Goal: Information Seeking & Learning: Understand process/instructions

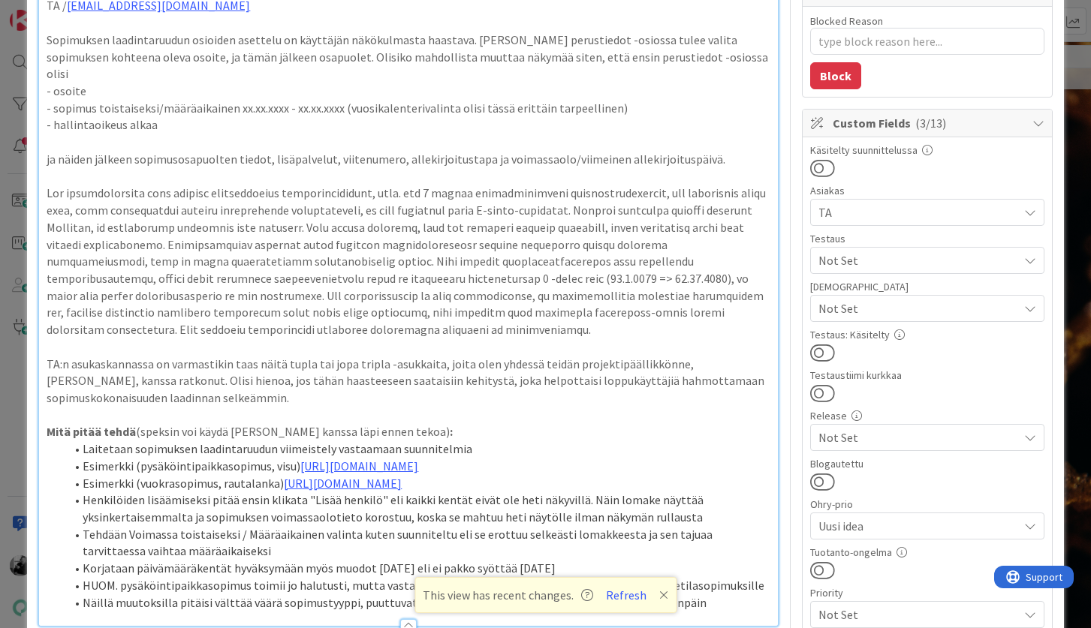
scroll to position [232, 0]
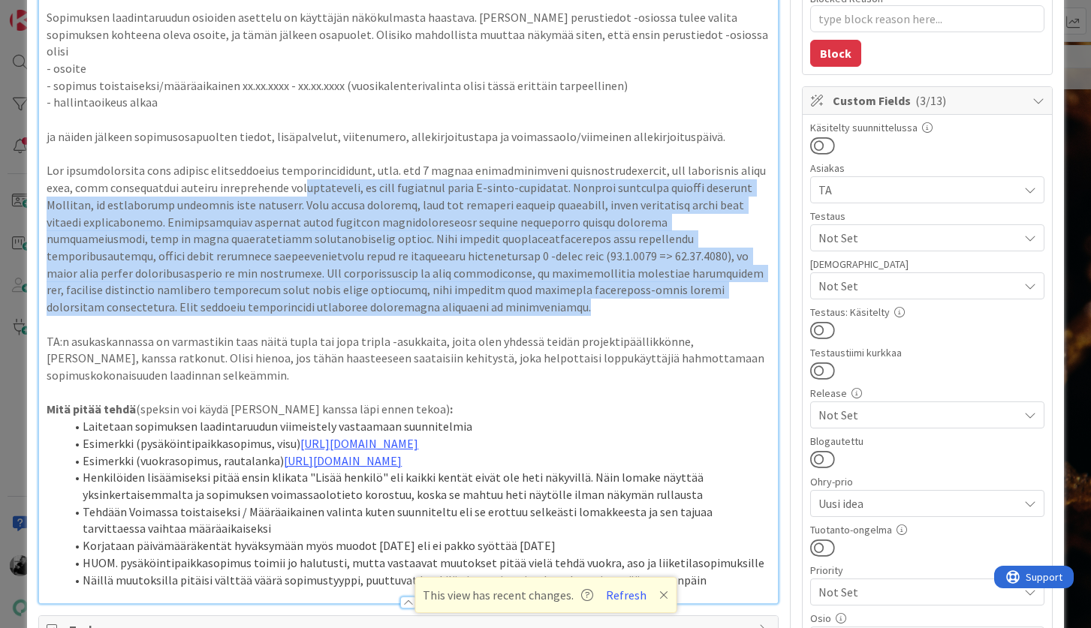
drag, startPoint x: 276, startPoint y: 295, endPoint x: 282, endPoint y: 171, distance: 124.0
click at [282, 171] on p at bounding box center [408, 238] width 723 height 153
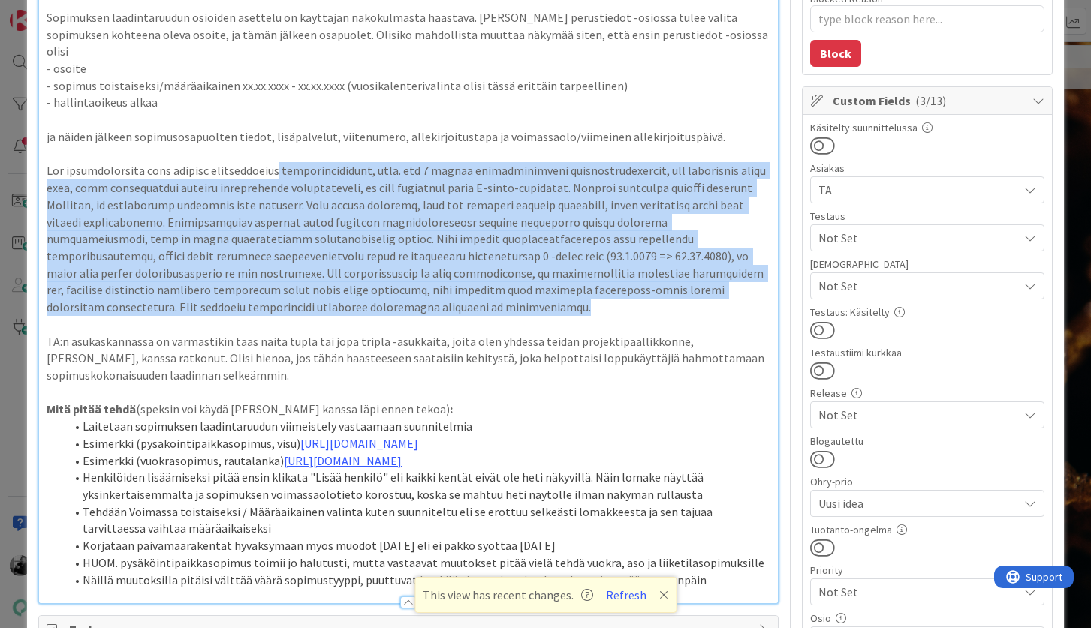
drag, startPoint x: 274, startPoint y: 286, endPoint x: 281, endPoint y: 158, distance: 128.6
click at [281, 162] on p at bounding box center [408, 238] width 723 height 153
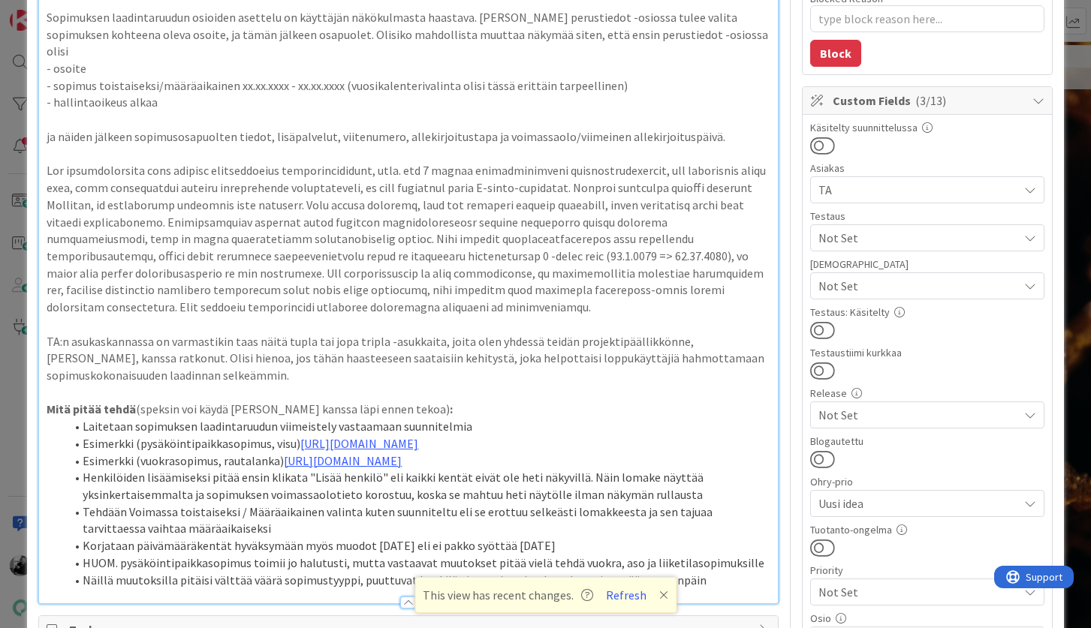
click at [304, 298] on p at bounding box center [408, 238] width 723 height 153
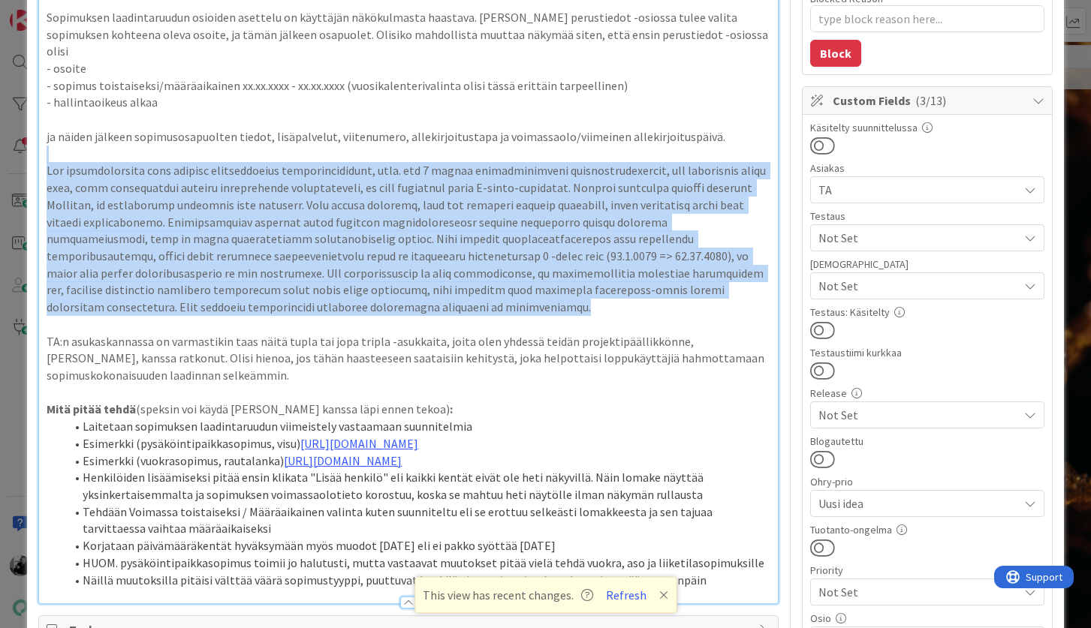
drag, startPoint x: 304, startPoint y: 285, endPoint x: 317, endPoint y: 134, distance: 152.2
click at [317, 134] on div "Tämä kannattaa käydä läpi [PERSON_NAME] kanssa ennen kun otat työn alle. TA / […" at bounding box center [408, 271] width 738 height 666
click at [317, 146] on p at bounding box center [408, 154] width 723 height 17
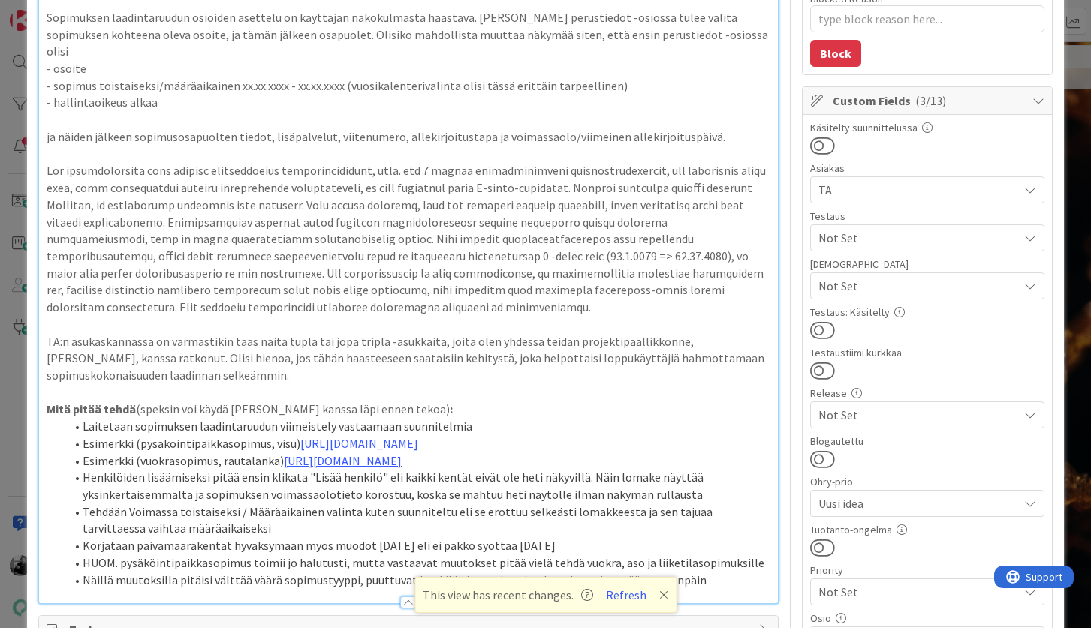
click at [309, 293] on p at bounding box center [408, 238] width 723 height 153
type textarea "x"
